Goal: Task Accomplishment & Management: Use online tool/utility

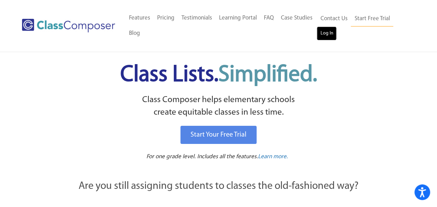
click at [332, 31] on link "Log In" at bounding box center [327, 33] width 20 height 14
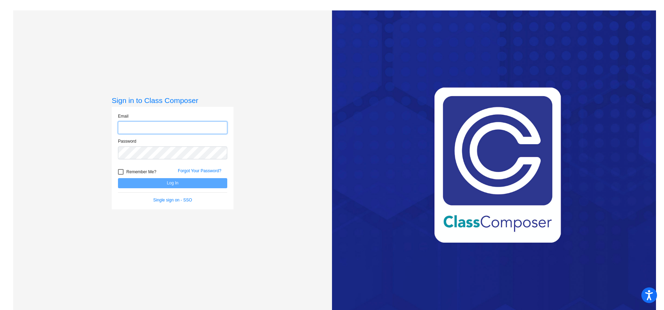
type input "[EMAIL_ADDRESS][PERSON_NAME][DOMAIN_NAME]"
click at [177, 182] on button "Log In" at bounding box center [172, 183] width 109 height 10
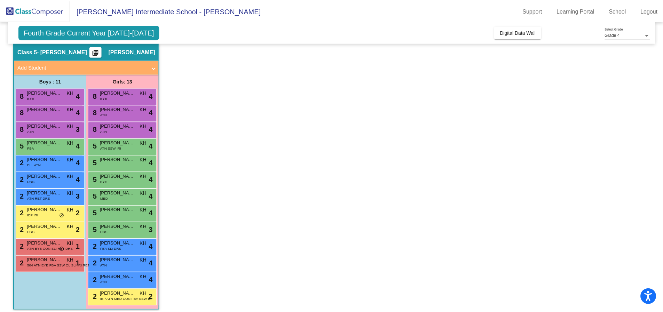
scroll to position [30, 0]
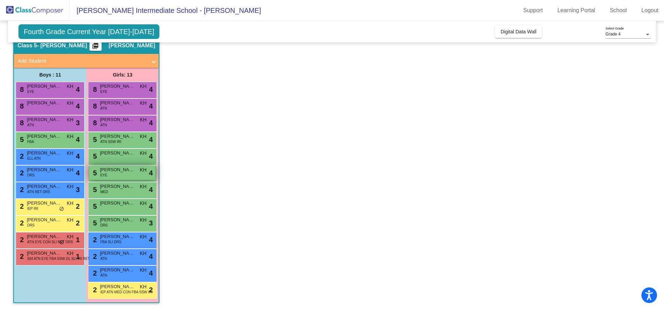
click at [115, 173] on span "[PERSON_NAME]" at bounding box center [117, 169] width 35 height 7
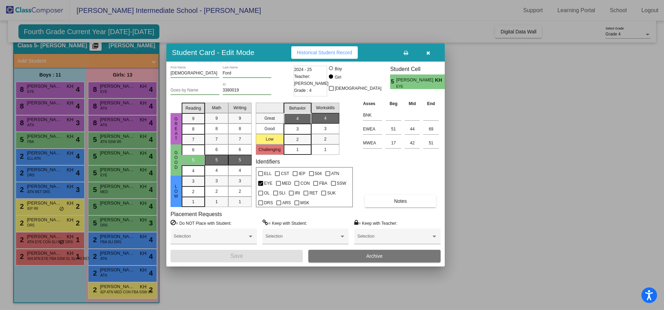
click at [202, 286] on div at bounding box center [332, 155] width 664 height 310
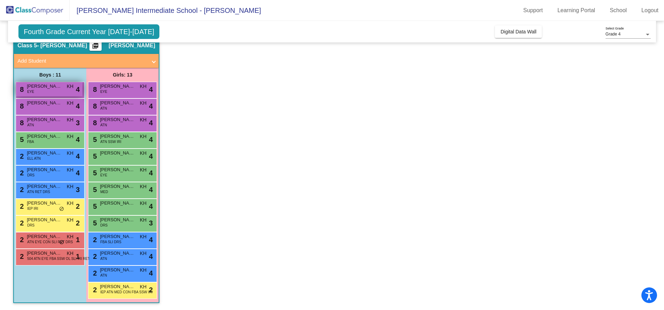
click at [35, 95] on div "8 [PERSON_NAME] EYE KH lock do_not_disturb_alt 4" at bounding box center [49, 89] width 66 height 14
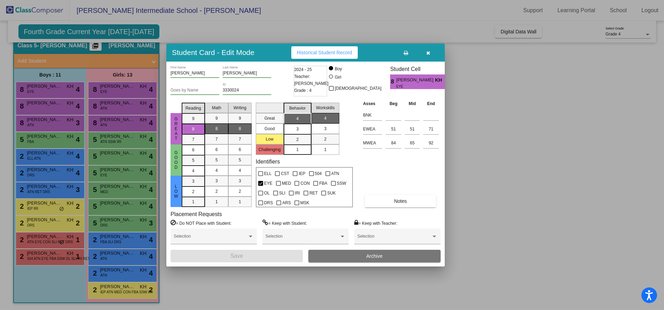
click at [33, 109] on div at bounding box center [332, 155] width 664 height 310
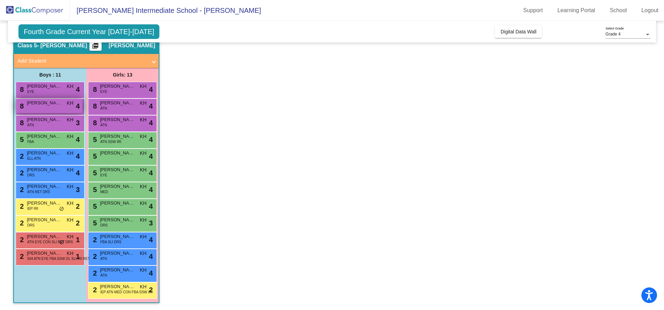
click at [35, 108] on div "8 [PERSON_NAME] KH lock do_not_disturb_alt 4" at bounding box center [49, 106] width 66 height 14
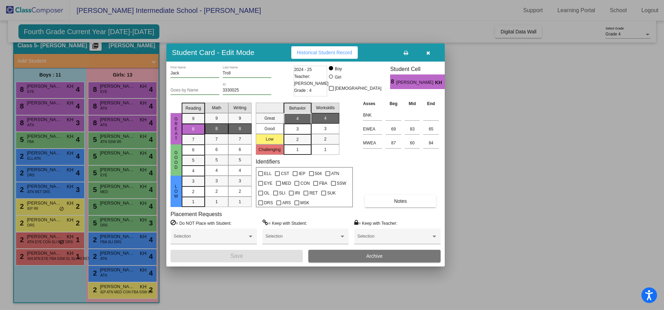
click at [37, 121] on div at bounding box center [332, 155] width 664 height 310
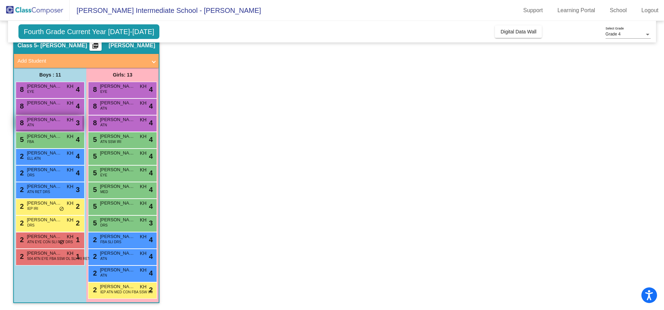
click at [31, 126] on span "ATN" at bounding box center [30, 125] width 7 height 5
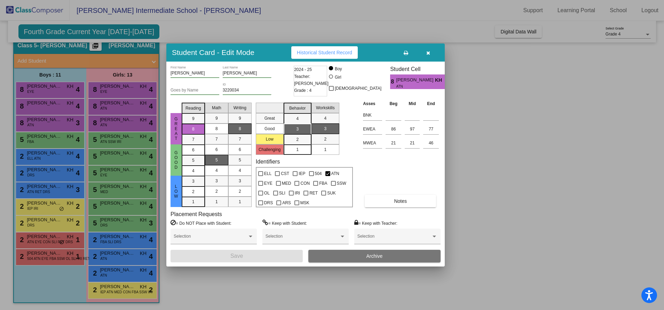
click at [35, 147] on div at bounding box center [332, 155] width 664 height 310
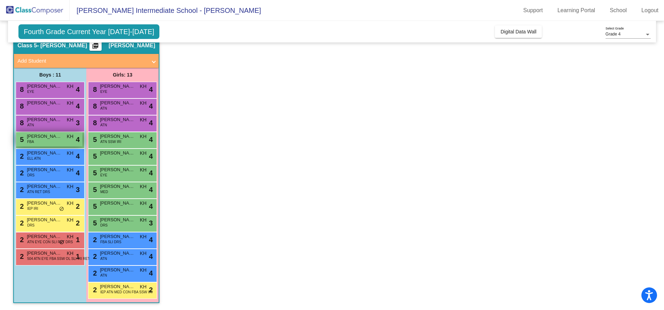
click at [33, 140] on span "FBA" at bounding box center [30, 141] width 7 height 5
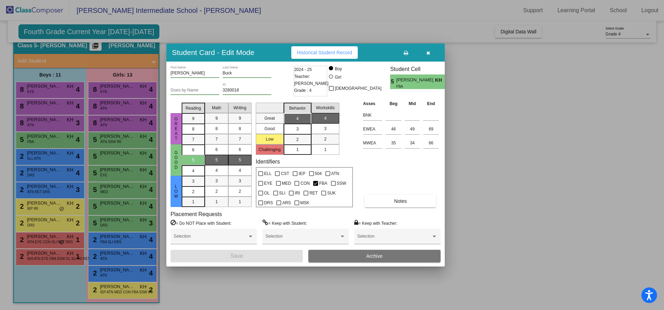
click at [34, 158] on div at bounding box center [332, 155] width 664 height 310
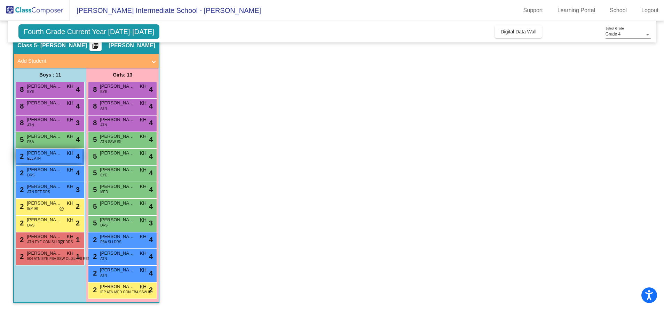
click at [36, 158] on span "ELL ATN" at bounding box center [34, 158] width 14 height 5
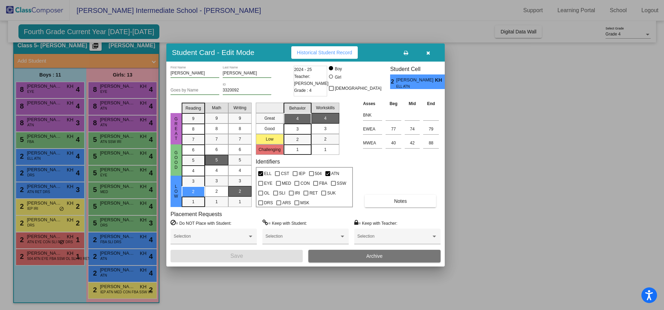
click at [33, 171] on div at bounding box center [332, 155] width 664 height 310
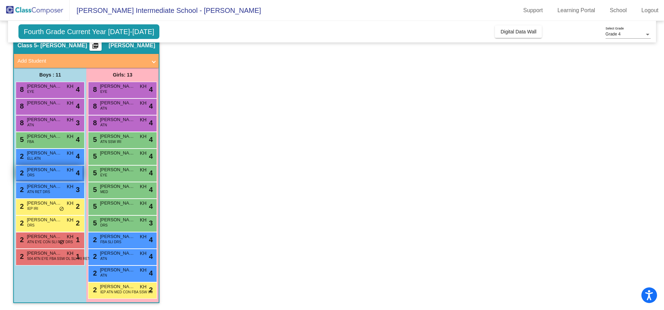
click at [32, 175] on span "DRS" at bounding box center [30, 175] width 7 height 5
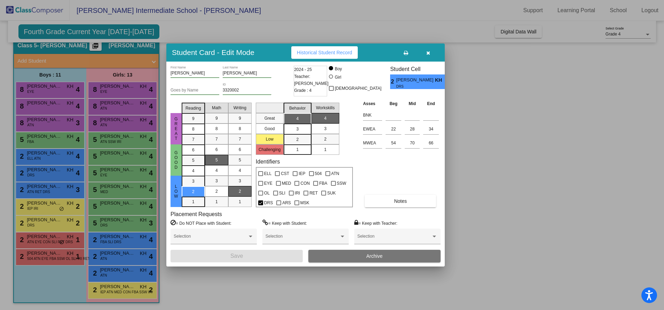
click at [32, 189] on div at bounding box center [332, 155] width 664 height 310
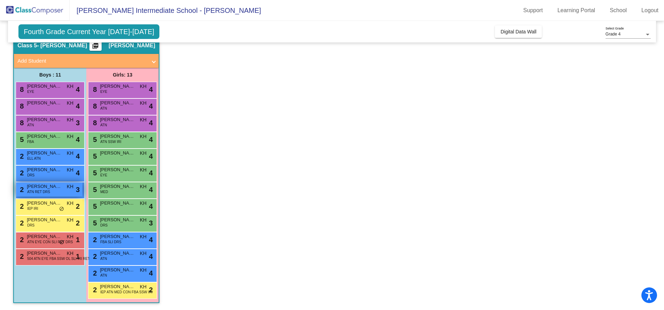
click at [37, 193] on span "ATN RET DRS" at bounding box center [38, 191] width 23 height 5
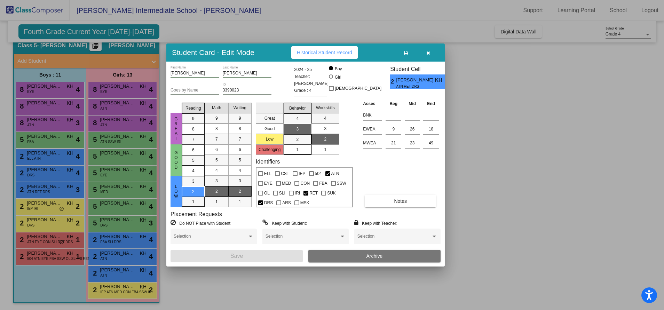
click at [38, 205] on div at bounding box center [332, 155] width 664 height 310
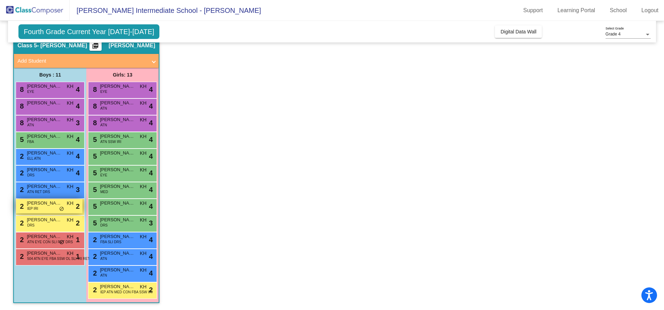
click at [34, 207] on span "IEP IRI" at bounding box center [32, 208] width 11 height 5
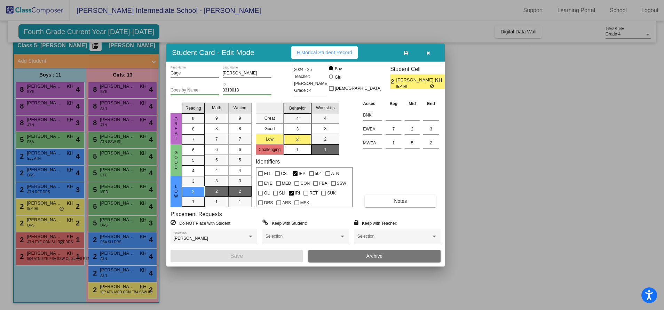
click at [33, 223] on div at bounding box center [332, 155] width 664 height 310
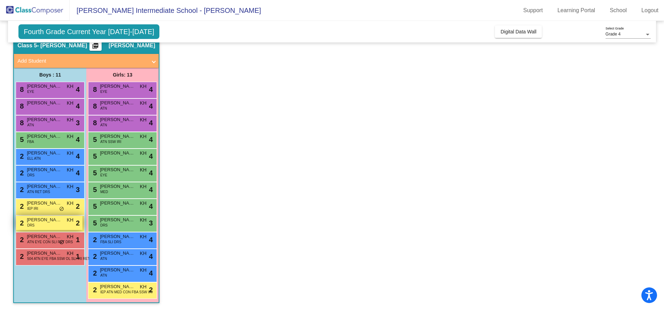
click at [33, 222] on span "[PERSON_NAME] Quick" at bounding box center [44, 219] width 35 height 7
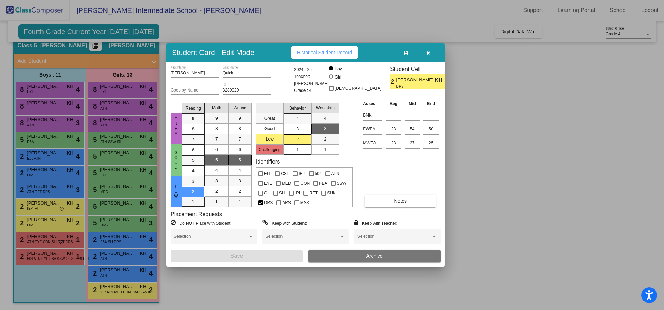
click at [38, 252] on div at bounding box center [332, 155] width 664 height 310
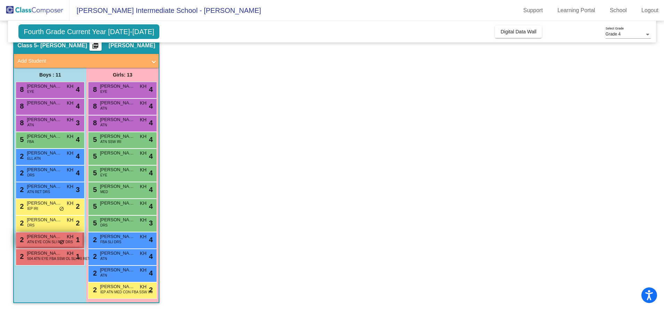
click at [38, 241] on span "ATN EYE CON SLI RET DRS" at bounding box center [50, 241] width 46 height 5
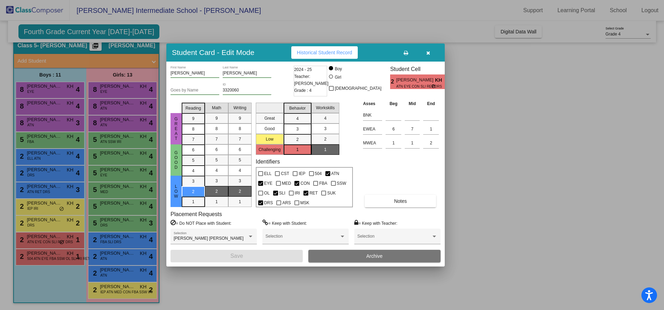
click at [37, 258] on div at bounding box center [332, 155] width 664 height 310
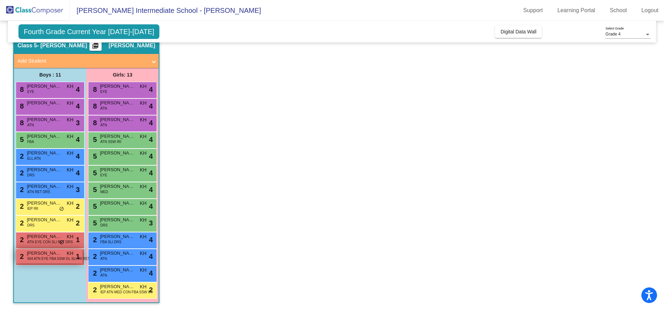
click at [36, 260] on span "504 ATN EYE FBA SSW OL SLI IRI RET DRS" at bounding box center [62, 258] width 71 height 5
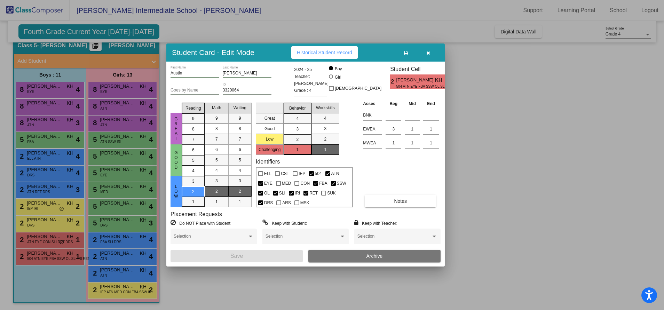
click at [104, 93] on div at bounding box center [332, 155] width 664 height 310
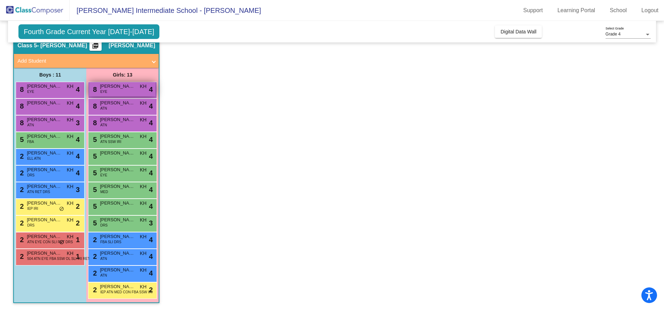
click at [109, 93] on div "8 [PERSON_NAME] EYE KH lock do_not_disturb_alt 4" at bounding box center [122, 89] width 66 height 14
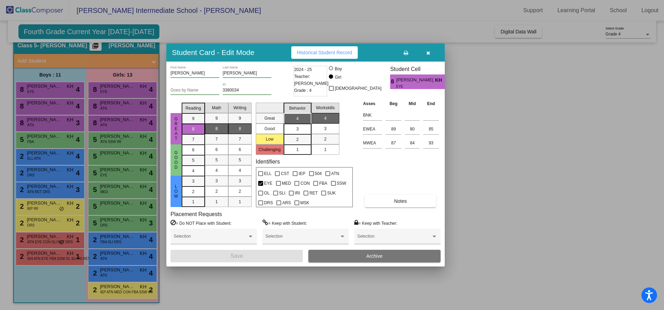
click at [95, 112] on div at bounding box center [332, 155] width 664 height 310
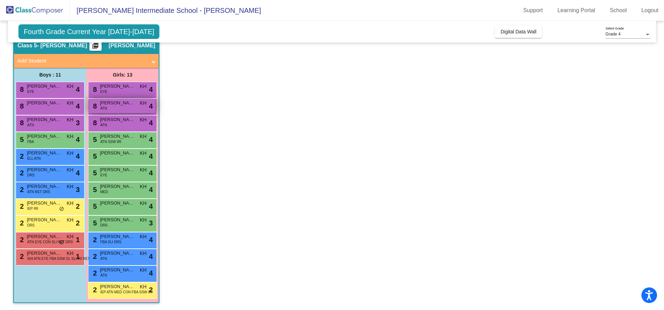
click at [94, 110] on div "8 [PERSON_NAME] ATN KH lock do_not_disturb_alt 4" at bounding box center [122, 106] width 66 height 14
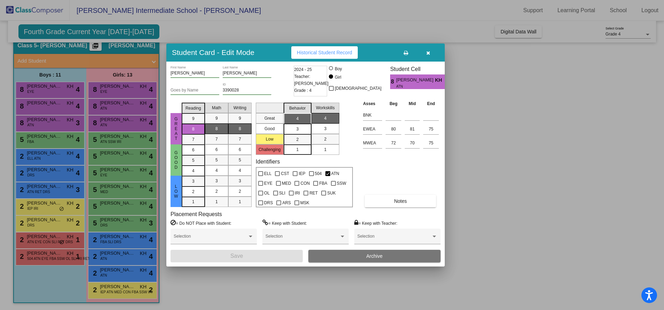
click at [98, 125] on div at bounding box center [332, 155] width 664 height 310
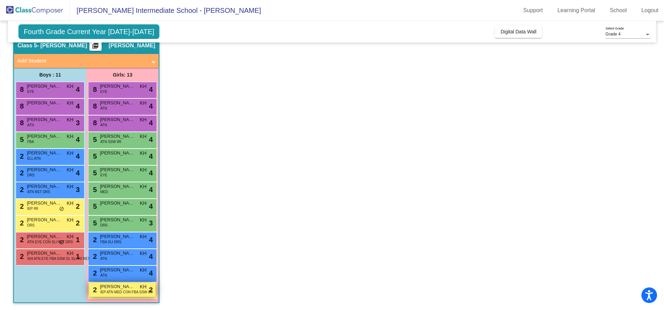
click at [101, 291] on span "IEP ATN MED CON FBA SSW IRI" at bounding box center [126, 292] width 52 height 5
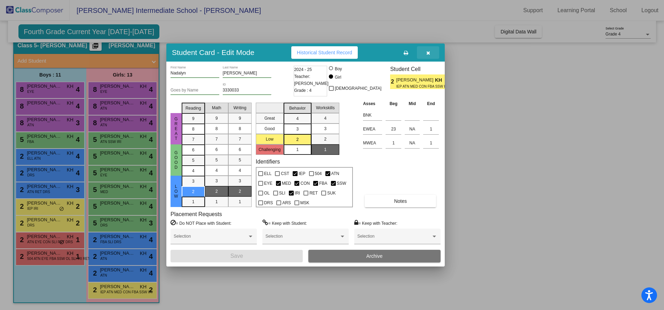
click at [427, 55] on icon "button" at bounding box center [428, 52] width 4 height 5
click at [496, 116] on app-classroom "Class 5 - [PERSON_NAME] picture_as_pdf [PERSON_NAME] Add Student First Name Las…" at bounding box center [332, 174] width 638 height 274
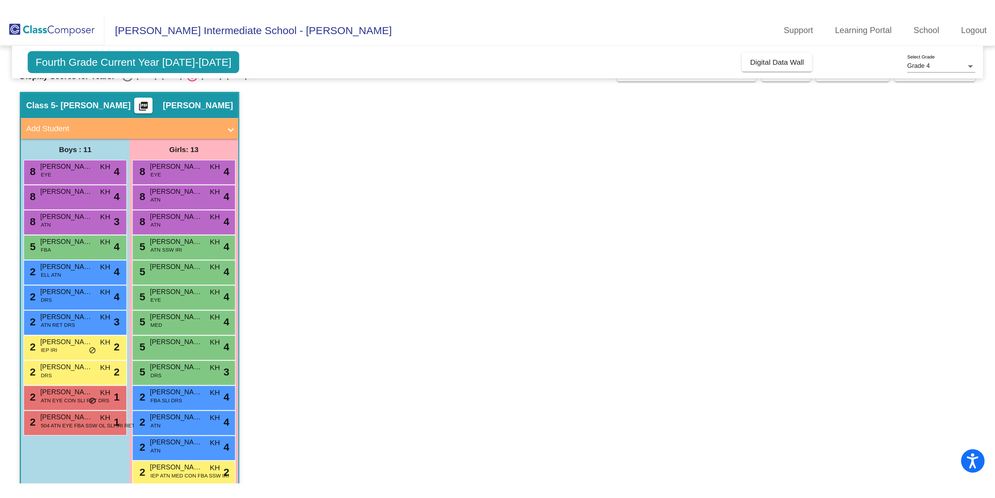
scroll to position [0, 0]
